Goal: Transaction & Acquisition: Purchase product/service

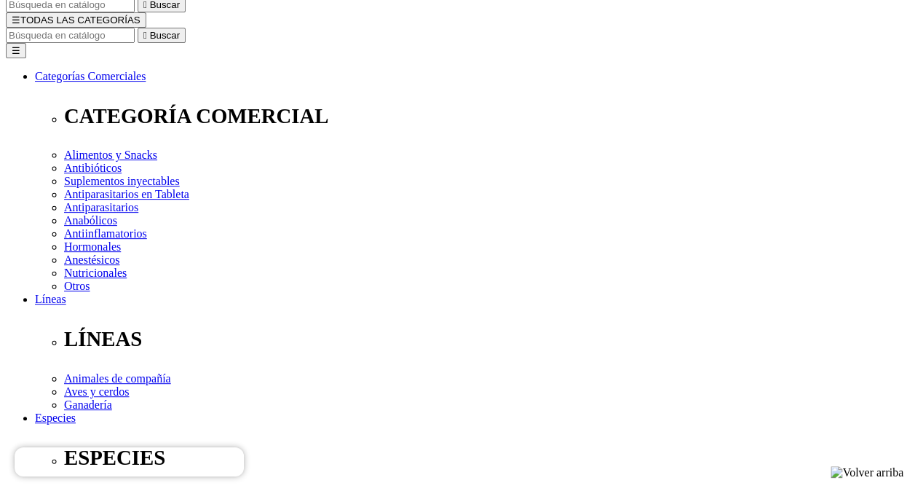
scroll to position [218, 0]
